Goal: Information Seeking & Learning: Learn about a topic

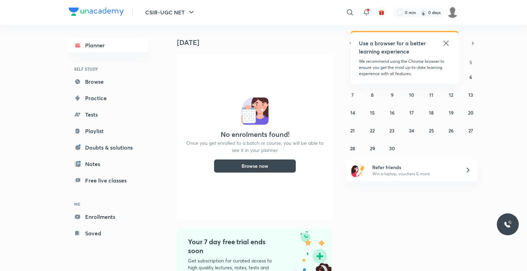
click at [448, 43] on icon at bounding box center [446, 43] width 8 height 8
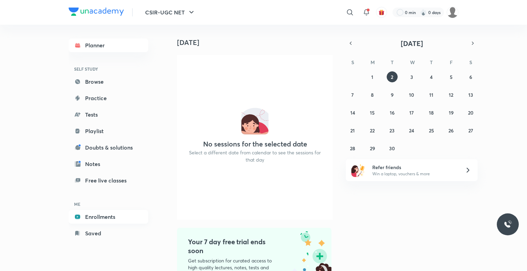
click at [104, 216] on link "Enrollments" at bounding box center [109, 217] width 80 height 14
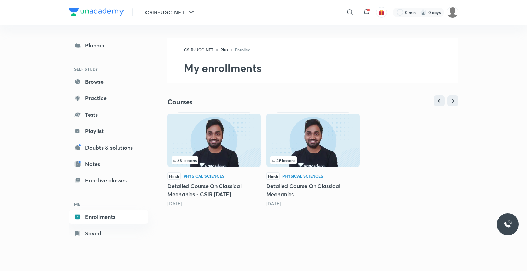
click at [227, 152] on img at bounding box center [214, 141] width 93 height 54
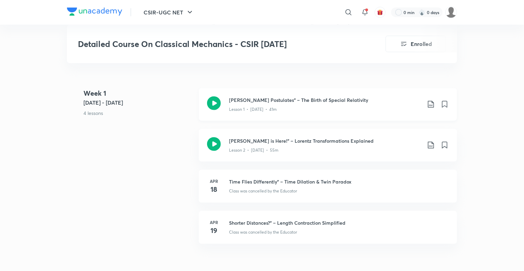
scroll to position [307, 0]
drag, startPoint x: 350, startPoint y: 110, endPoint x: 481, endPoint y: 100, distance: 130.5
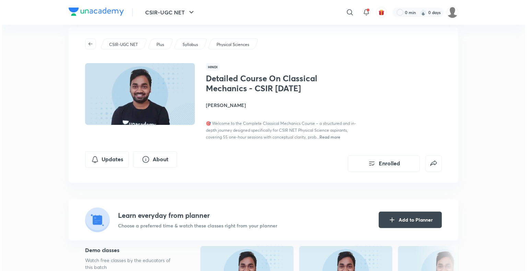
scroll to position [0, 0]
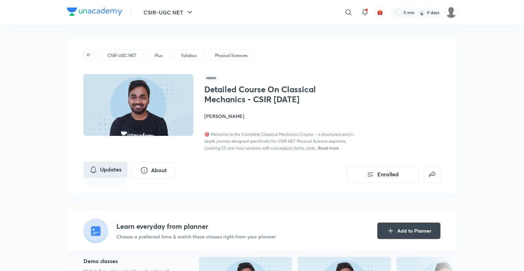
click at [100, 175] on button "Updates" at bounding box center [105, 170] width 44 height 16
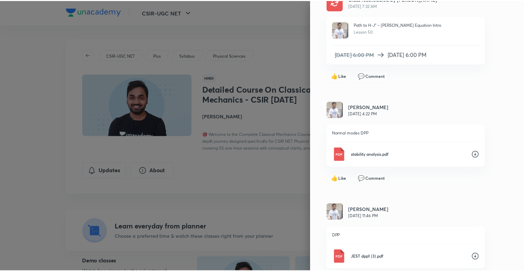
scroll to position [1038, 0]
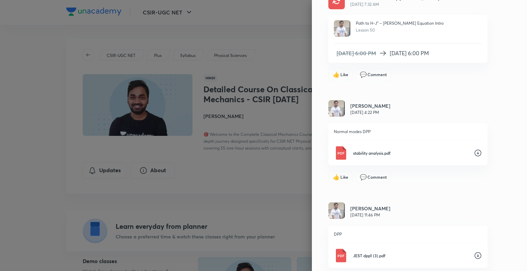
click at [263, 59] on div at bounding box center [263, 135] width 527 height 271
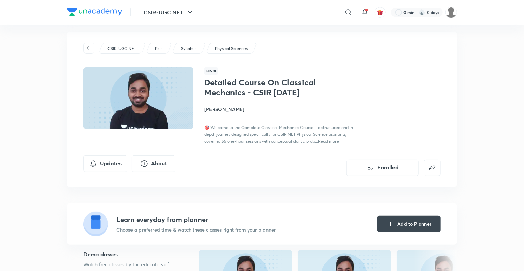
scroll to position [0, 0]
